Goal: Information Seeking & Learning: Learn about a topic

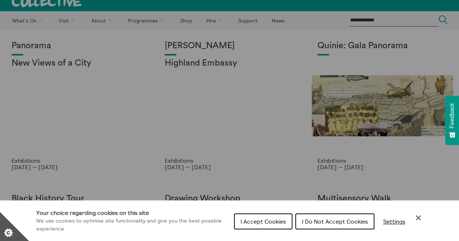
scroll to position [9, 0]
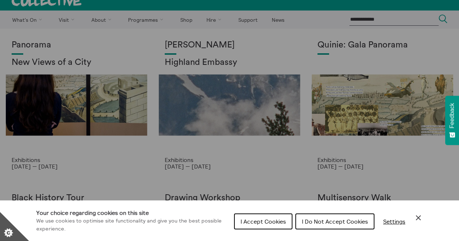
click at [275, 219] on span "I Accept Cookies" at bounding box center [263, 221] width 45 height 7
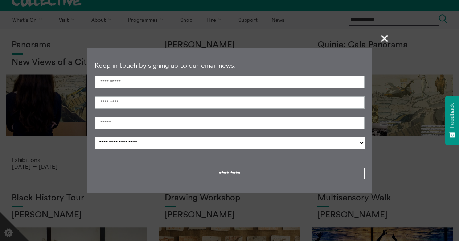
click at [382, 38] on span "+" at bounding box center [384, 38] width 21 height 21
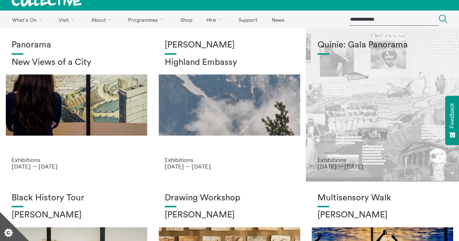
click at [359, 94] on div "Quinie: Gala Panorama" at bounding box center [383, 98] width 130 height 117
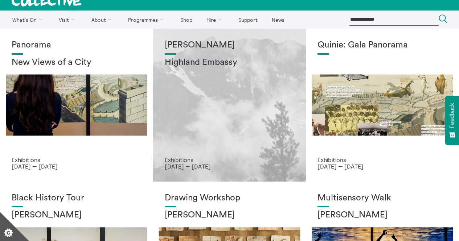
click at [219, 70] on div "Shen Xin Highland Embassy" at bounding box center [230, 98] width 130 height 117
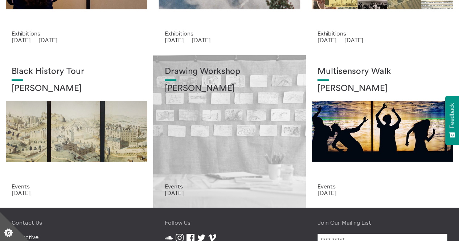
scroll to position [54, 0]
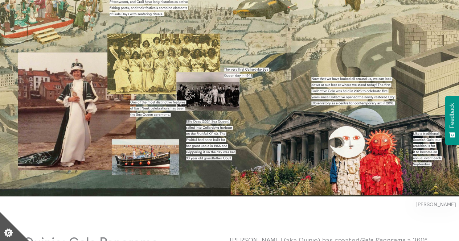
scroll to position [83, 0]
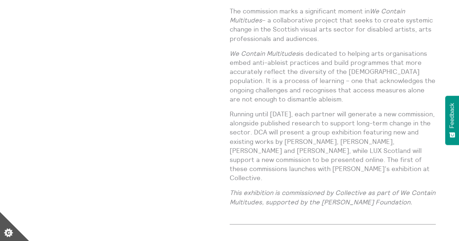
scroll to position [723, 0]
